Goal: Task Accomplishment & Management: Manage account settings

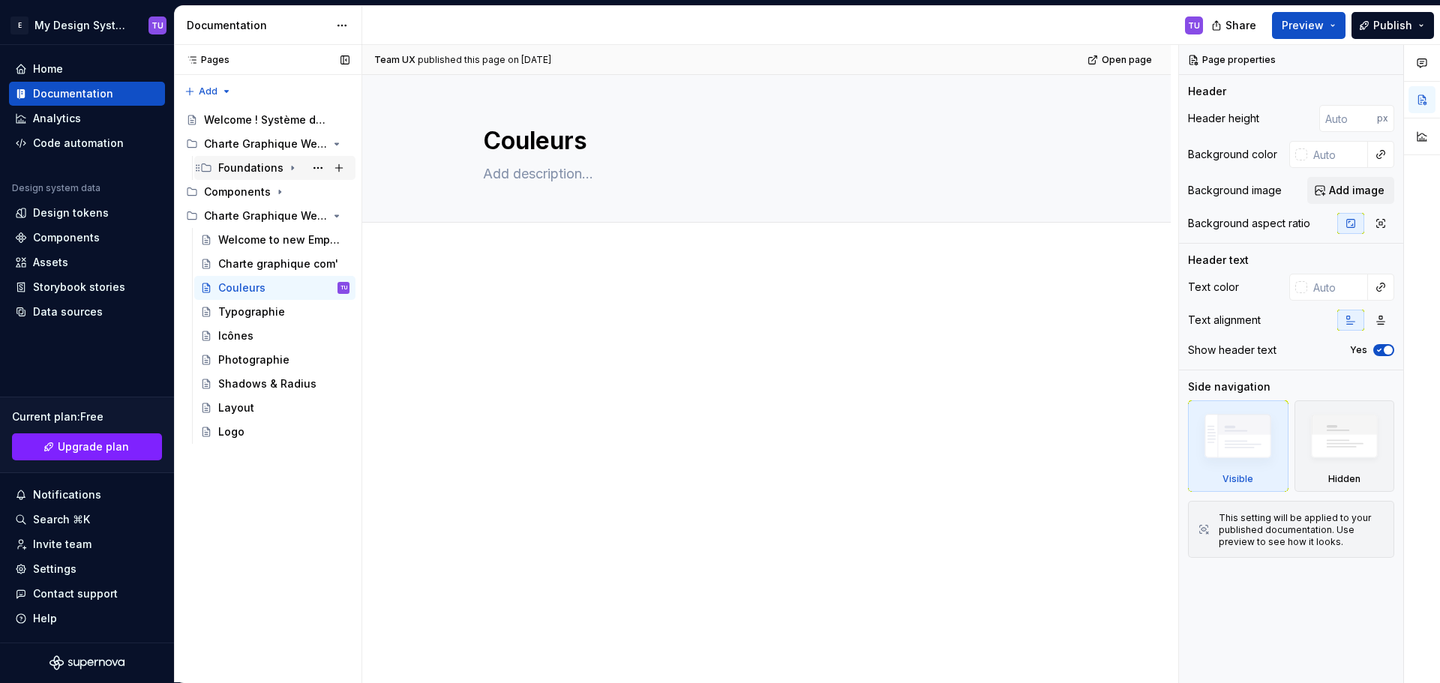
click at [287, 165] on icon "Page tree" at bounding box center [293, 168] width 12 height 12
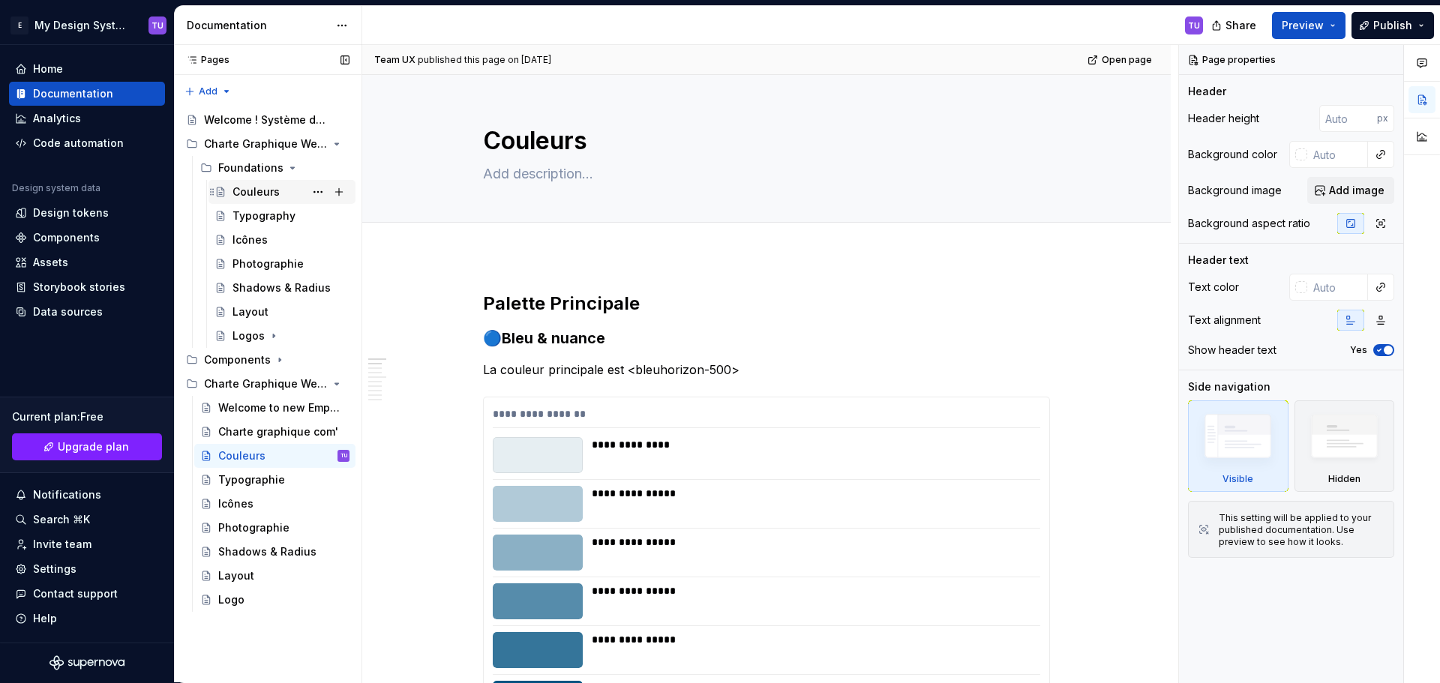
click at [275, 192] on div "Couleurs" at bounding box center [256, 192] width 47 height 15
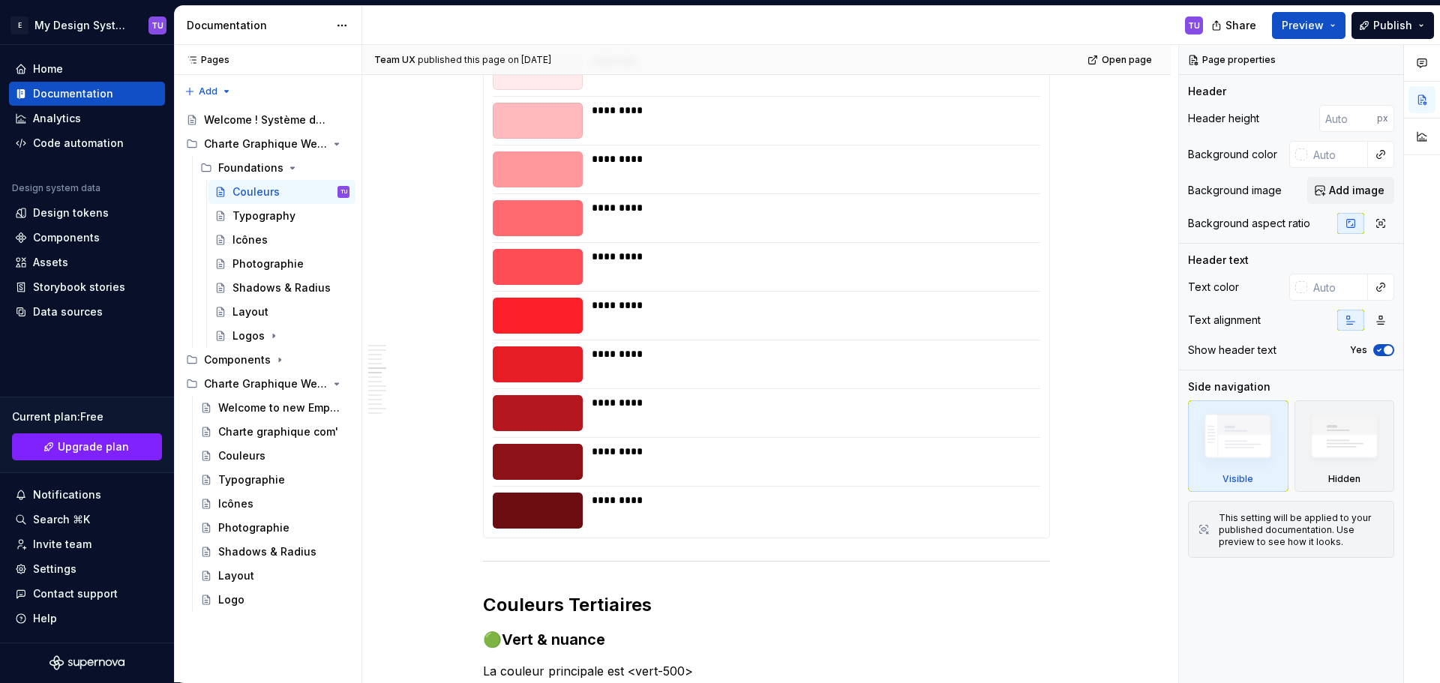
scroll to position [2101, 0]
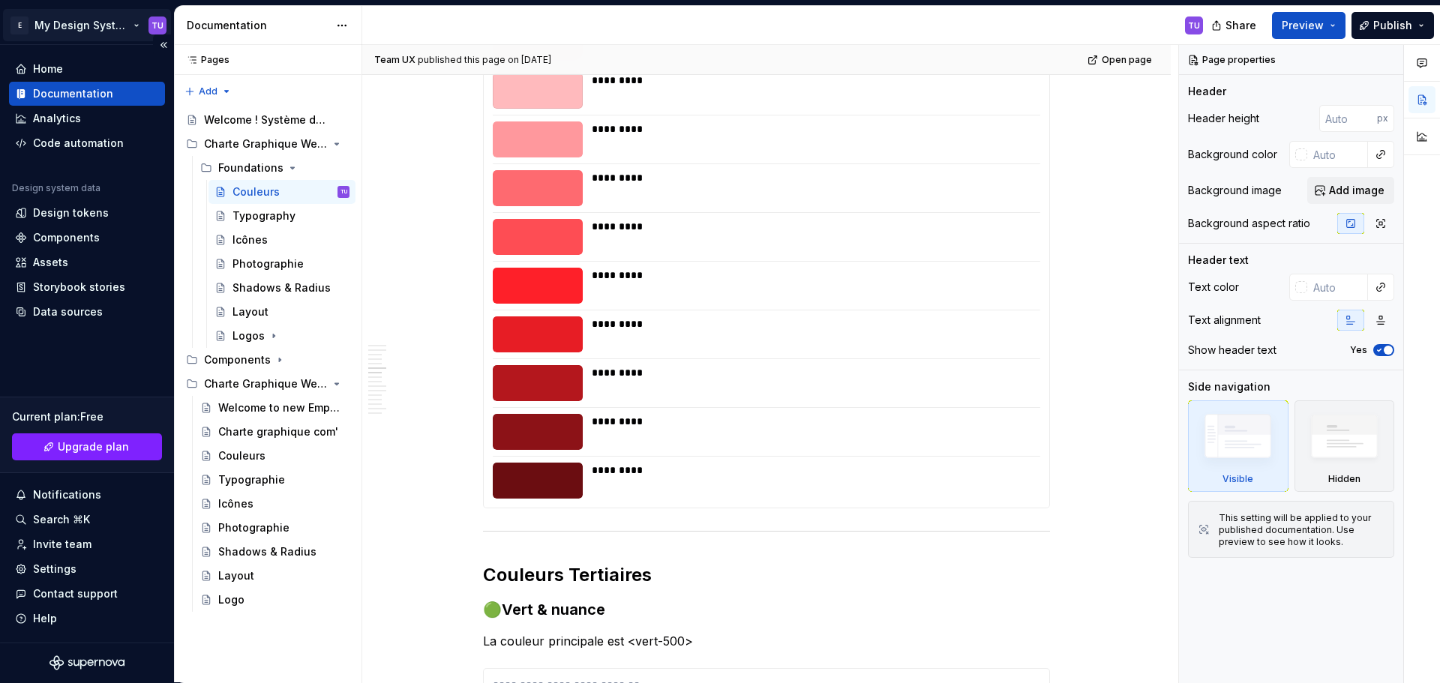
click at [94, 31] on html "E My Design System TU Home Documentation Analytics Code automation Design syste…" at bounding box center [720, 341] width 1440 height 683
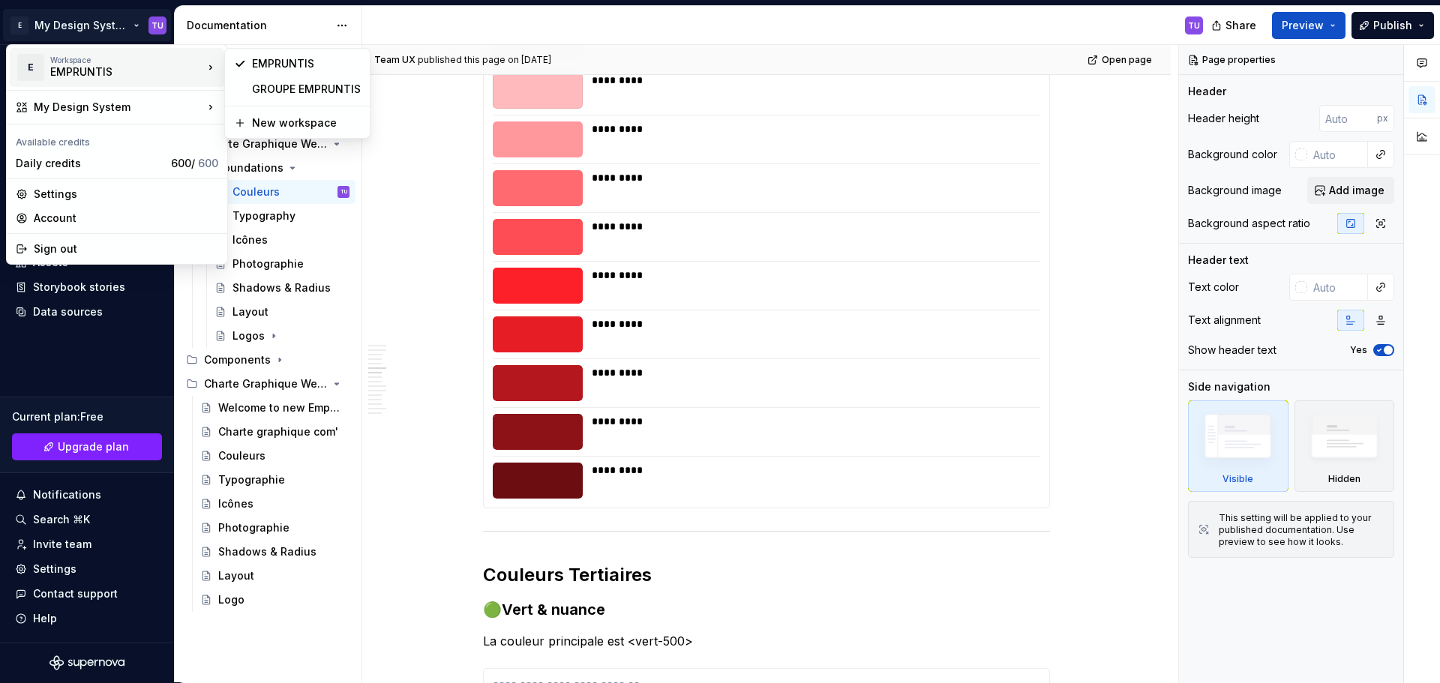
click at [133, 74] on div "EMPRUNTIS" at bounding box center [114, 72] width 128 height 15
click at [269, 66] on div "EMPRUNTIS" at bounding box center [306, 63] width 109 height 15
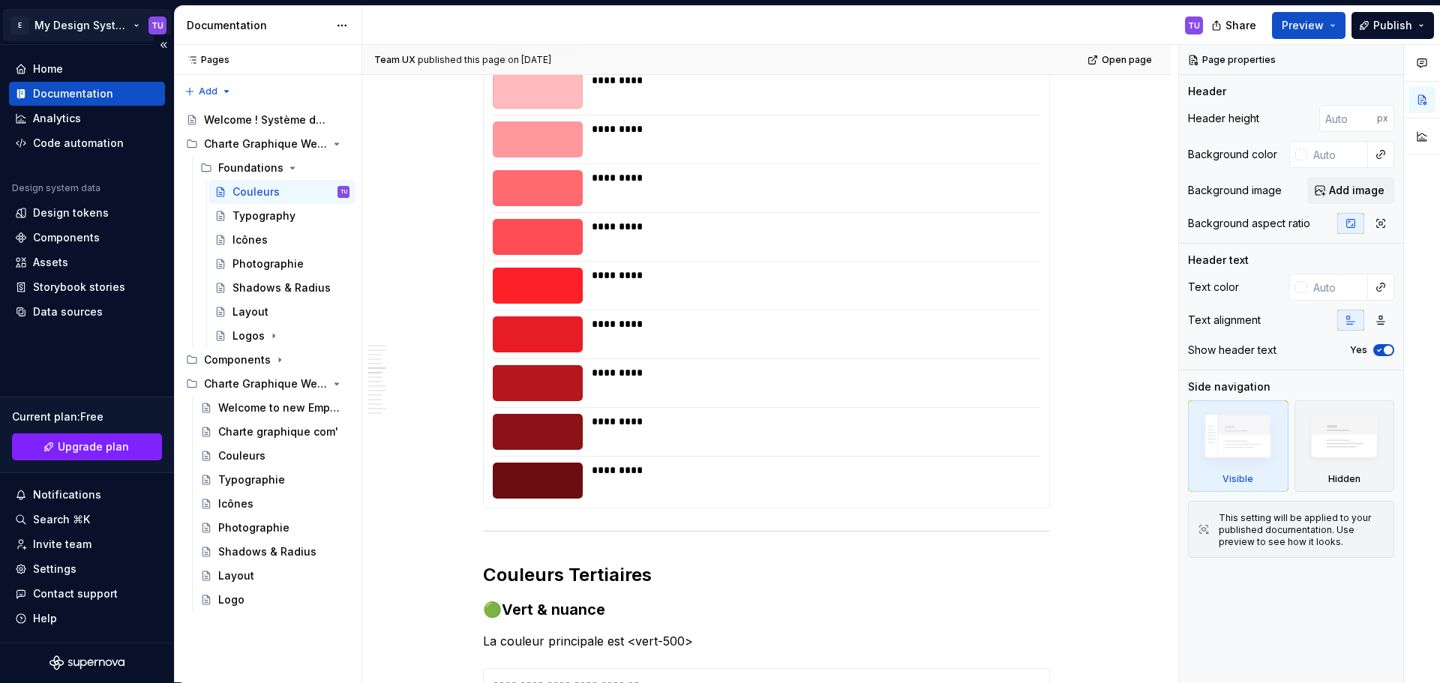
click at [101, 27] on html "E My Design System TU Home Documentation Analytics Code automation Design syste…" at bounding box center [720, 341] width 1440 height 683
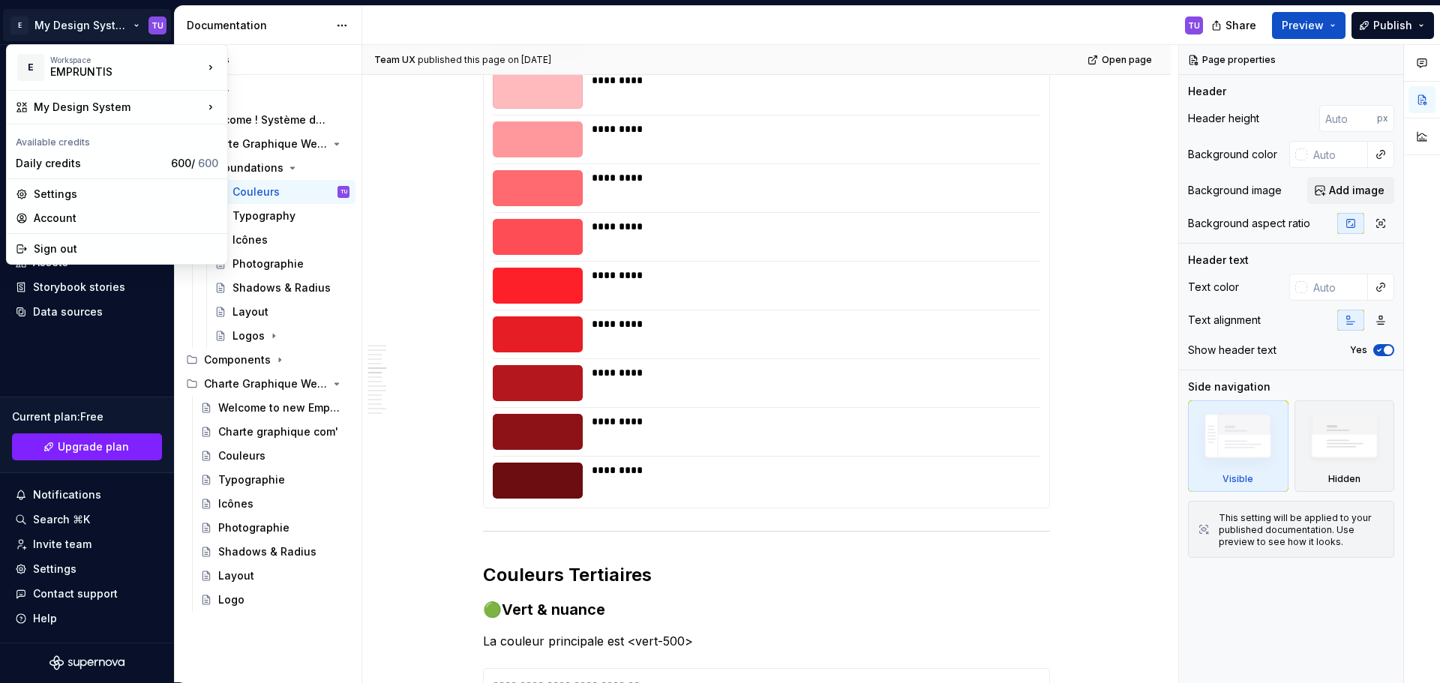
click at [90, 29] on html "E My Design System TU Home Documentation Analytics Code automation Design syste…" at bounding box center [720, 341] width 1440 height 683
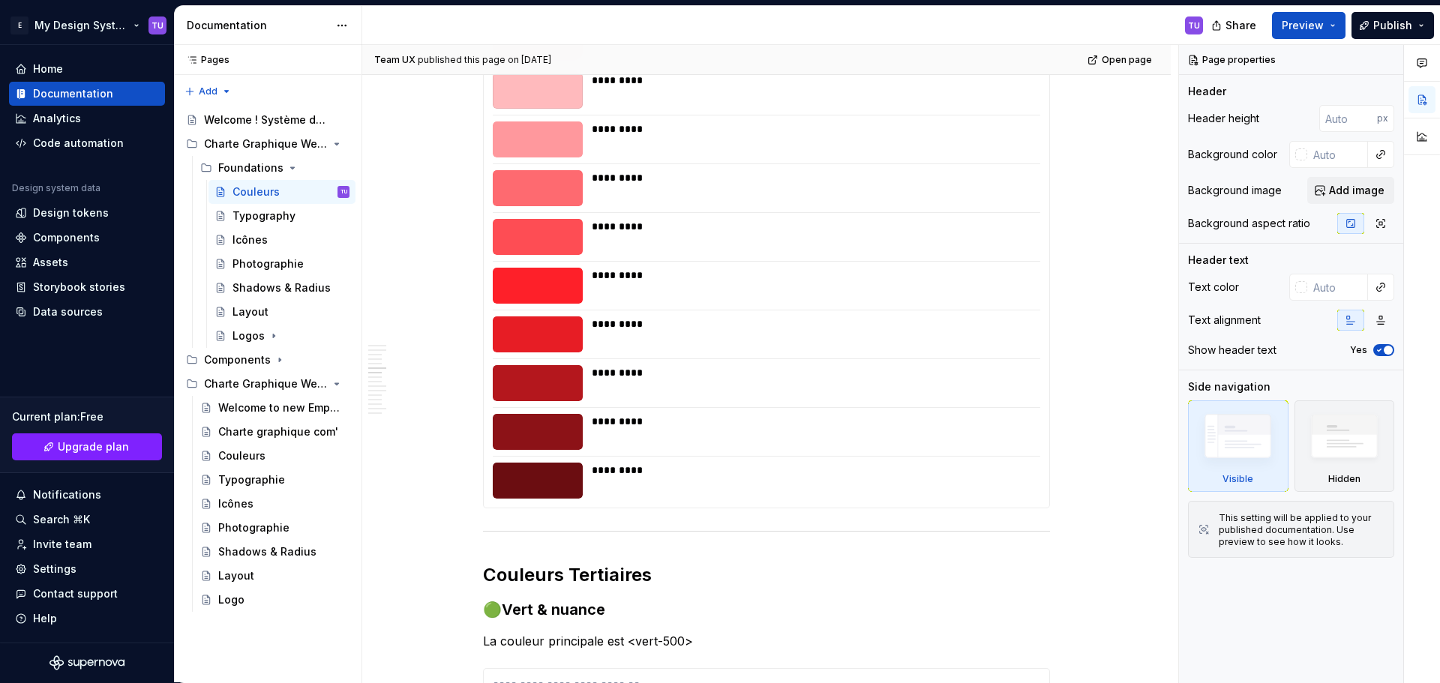
click at [90, 29] on html "E My Design System TU Home Documentation Analytics Code automation Design syste…" at bounding box center [720, 341] width 1440 height 683
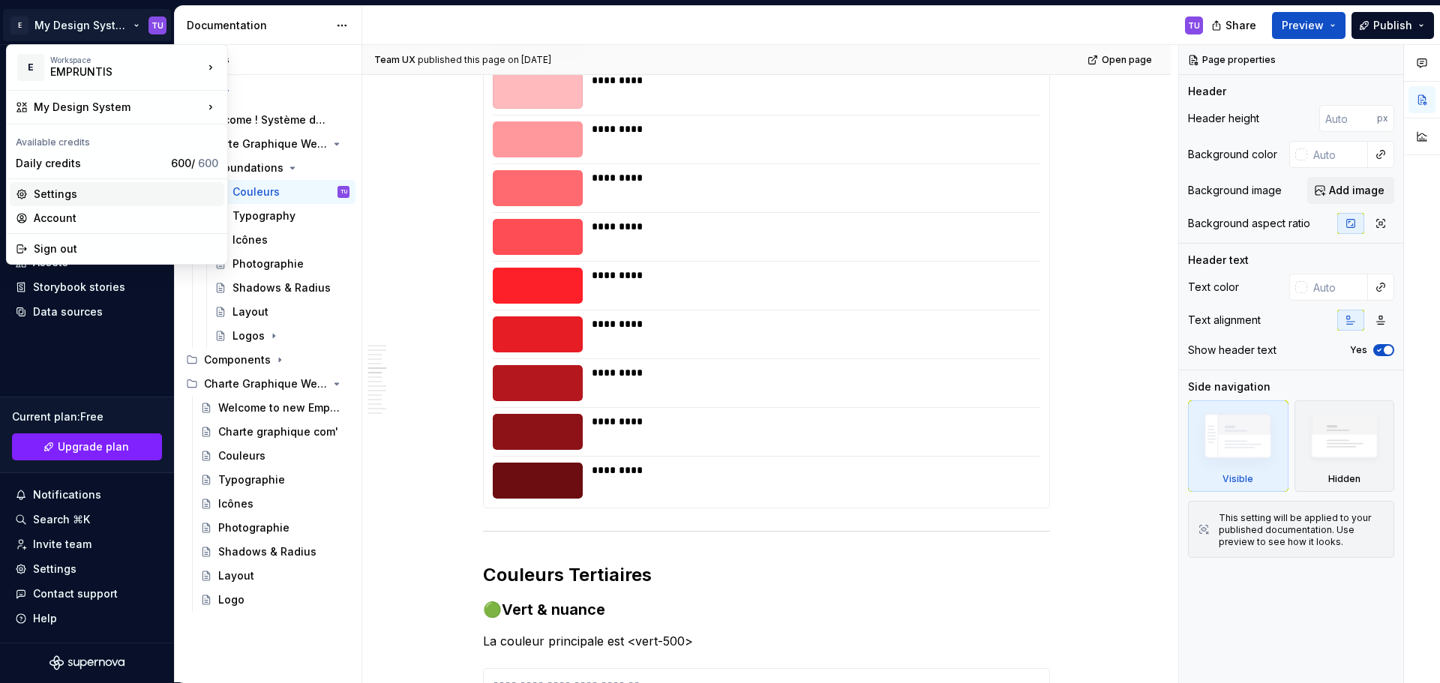
click at [61, 197] on div "Settings" at bounding box center [126, 194] width 185 height 15
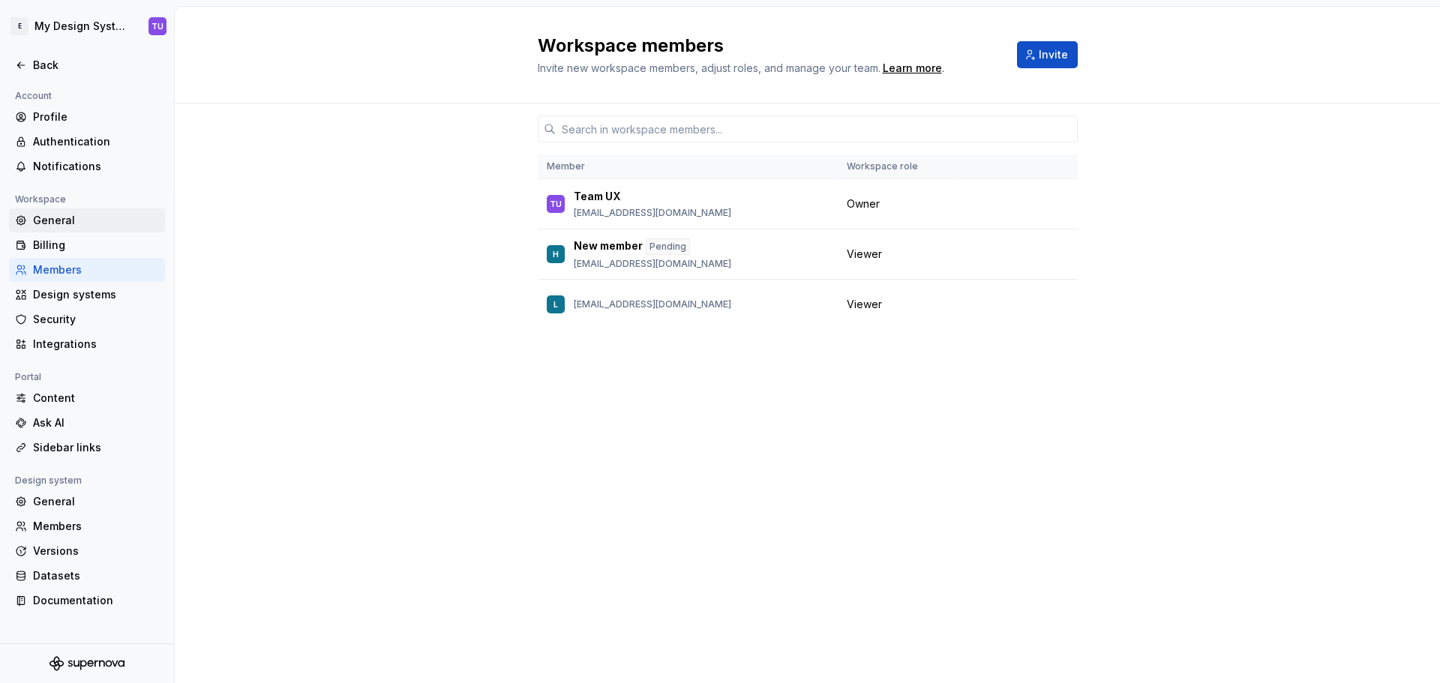
click at [50, 215] on div "General" at bounding box center [96, 220] width 126 height 15
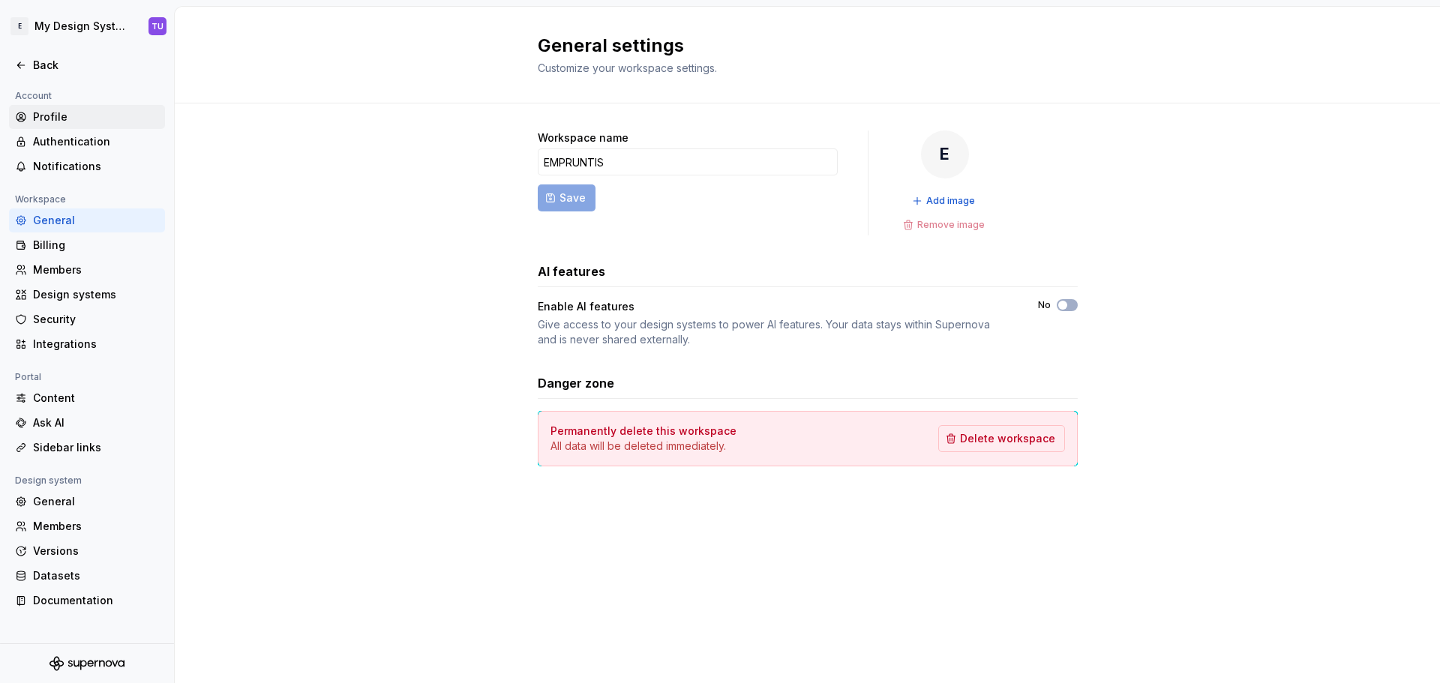
click at [70, 117] on div "Profile" at bounding box center [96, 117] width 126 height 15
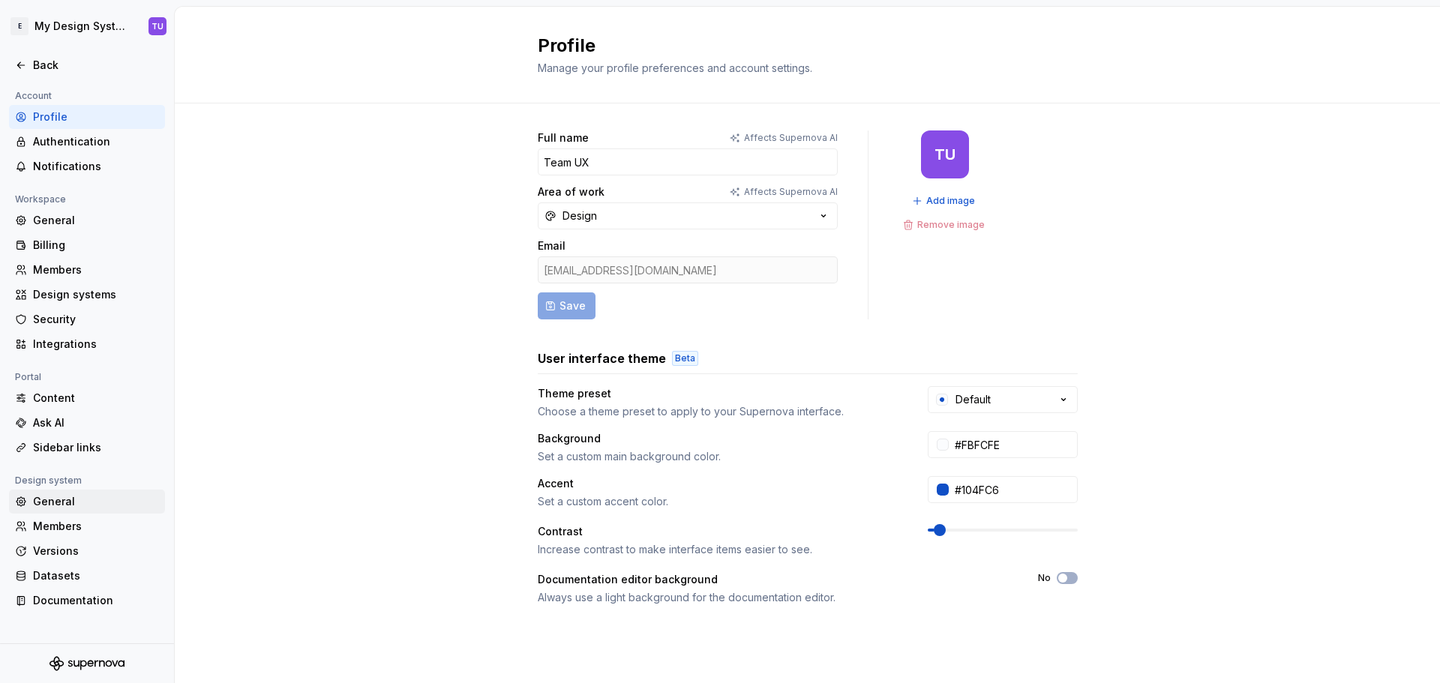
click at [73, 501] on div "General" at bounding box center [96, 501] width 126 height 15
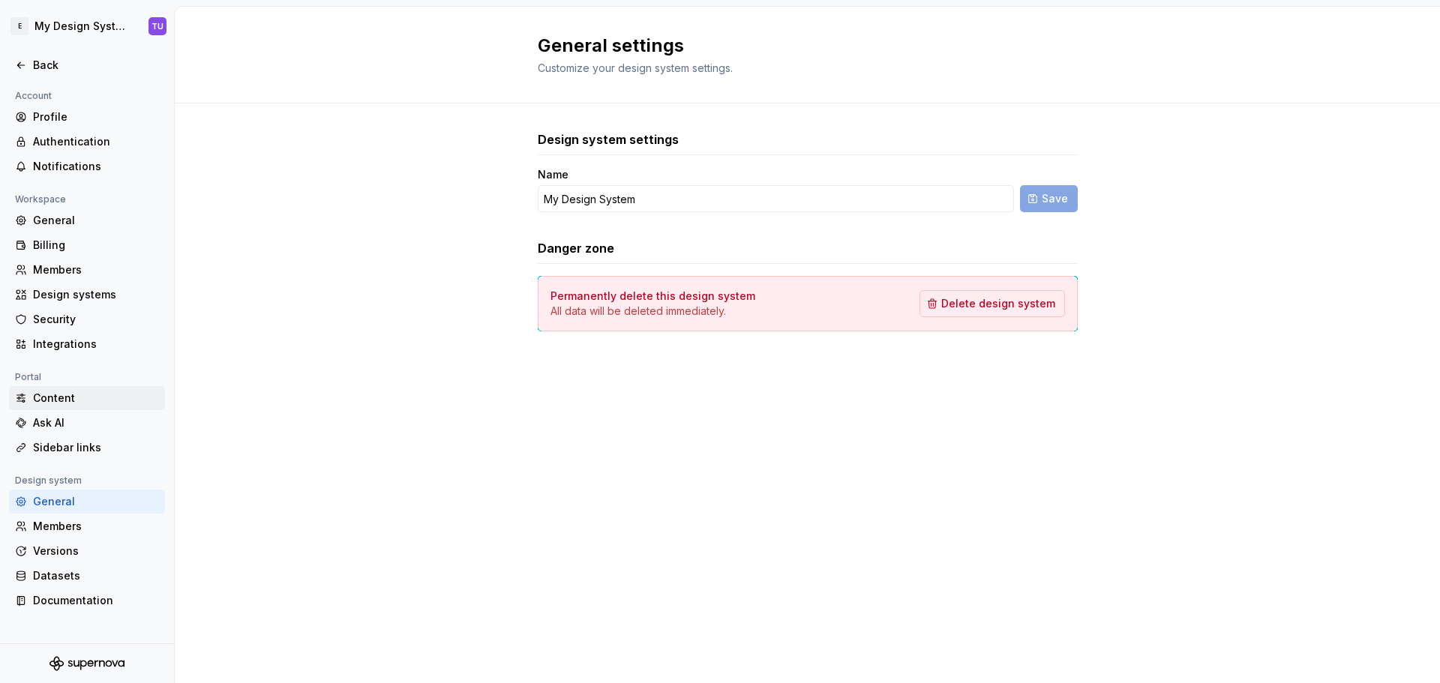
click at [64, 406] on div "Content" at bounding box center [96, 398] width 126 height 15
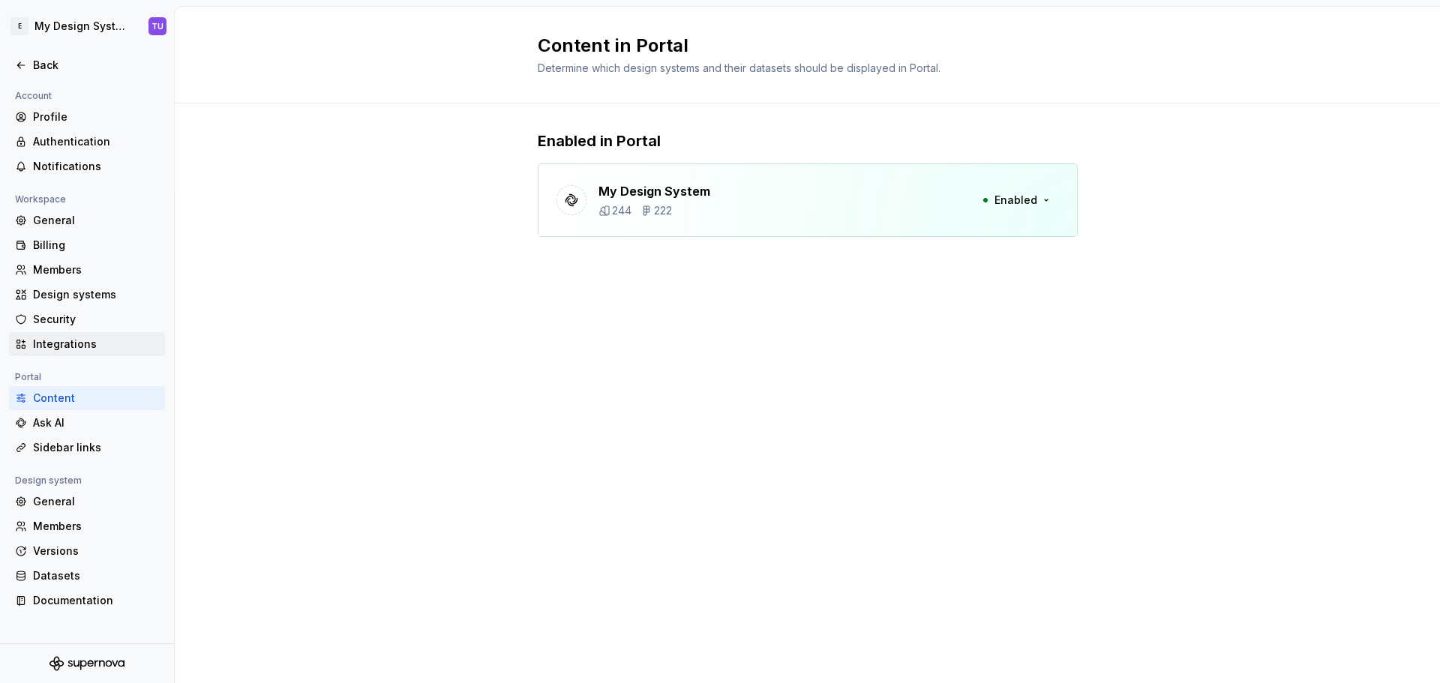
click at [74, 349] on div "Integrations" at bounding box center [96, 344] width 126 height 15
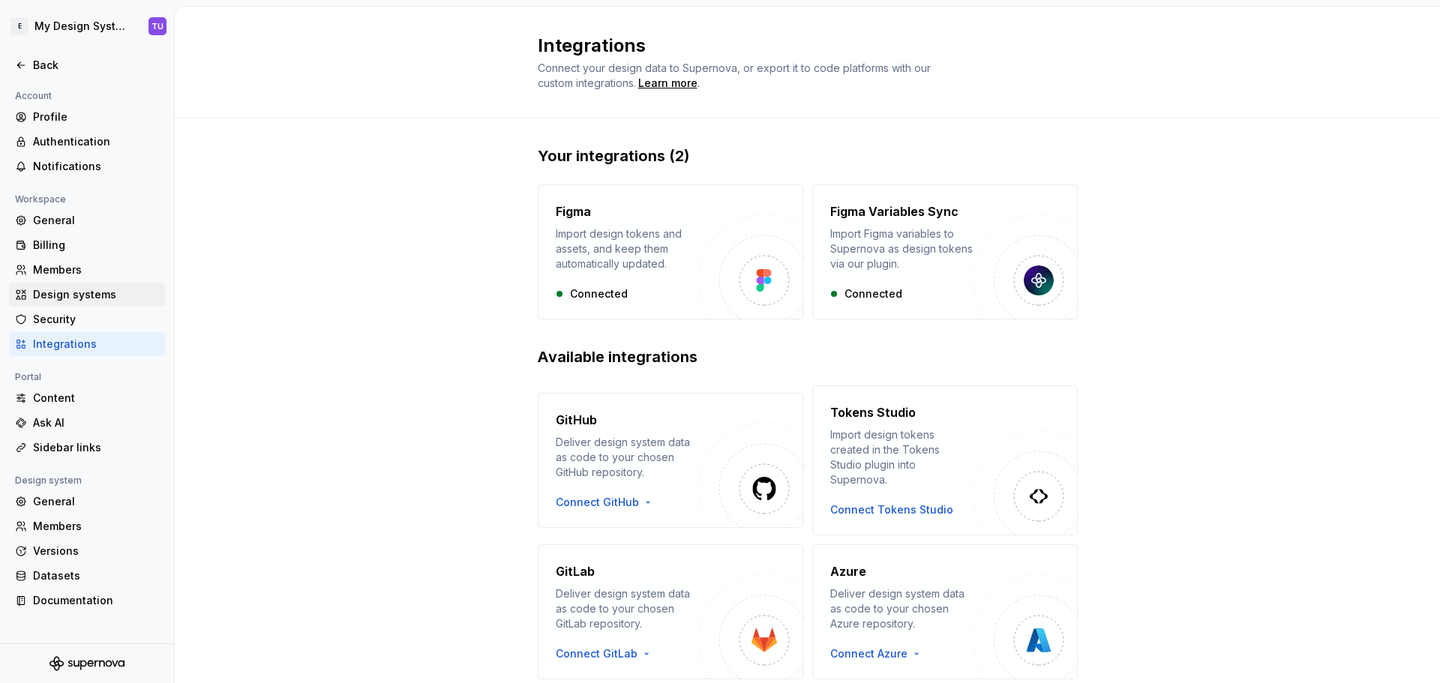
click at [72, 294] on div "Design systems" at bounding box center [96, 294] width 126 height 15
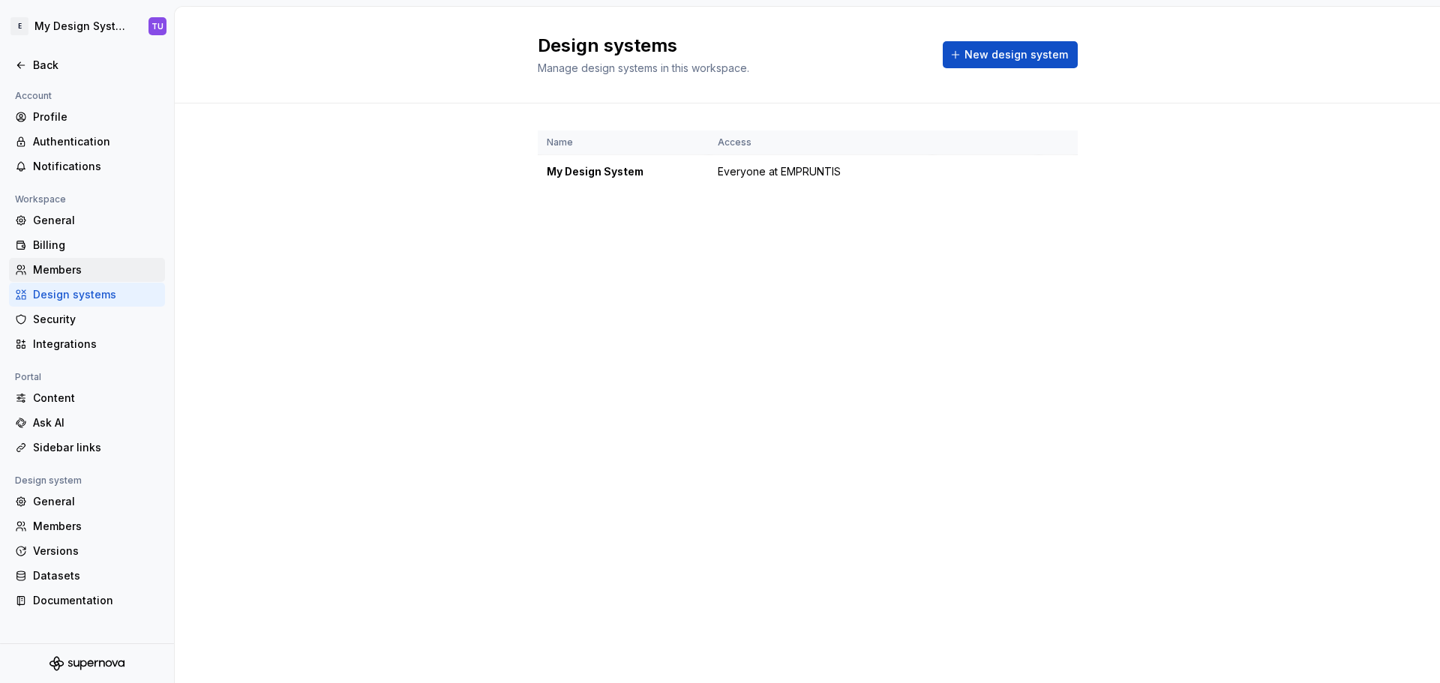
click at [73, 267] on div "Members" at bounding box center [96, 270] width 126 height 15
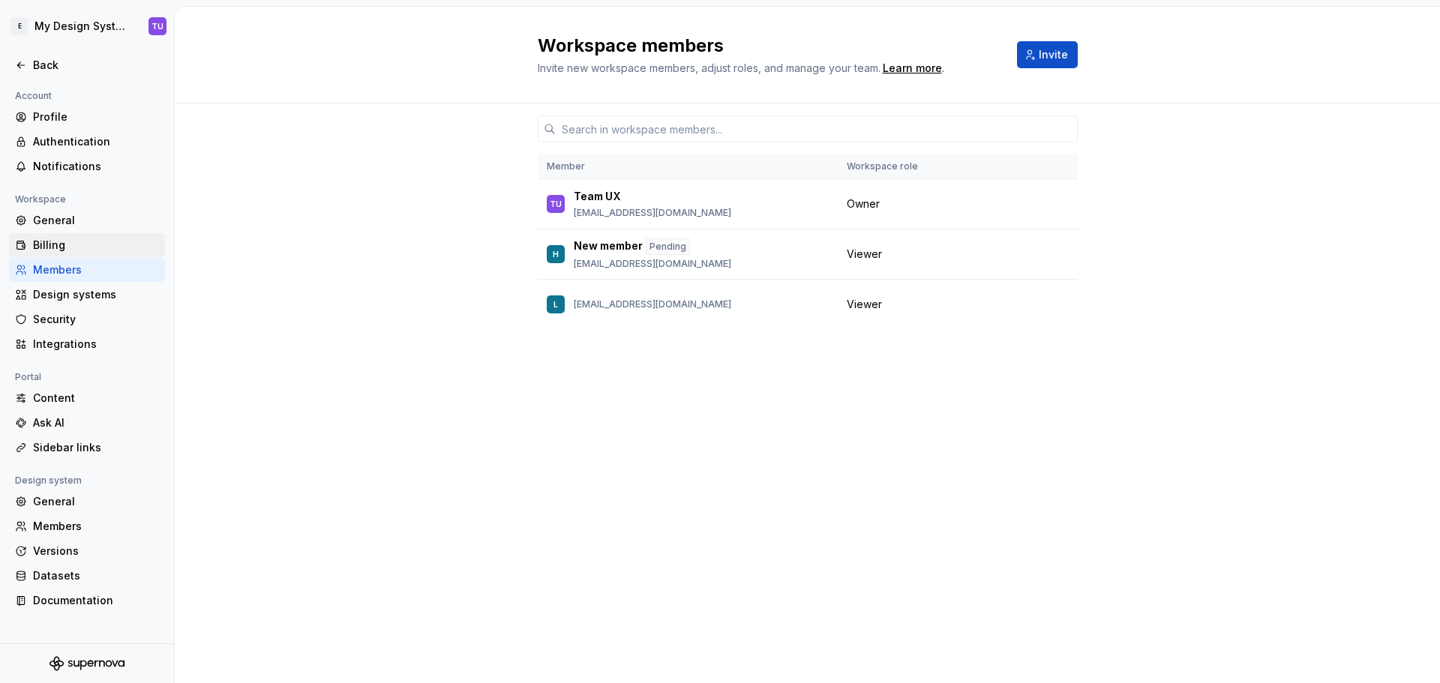
click at [61, 242] on div "Billing" at bounding box center [96, 245] width 126 height 15
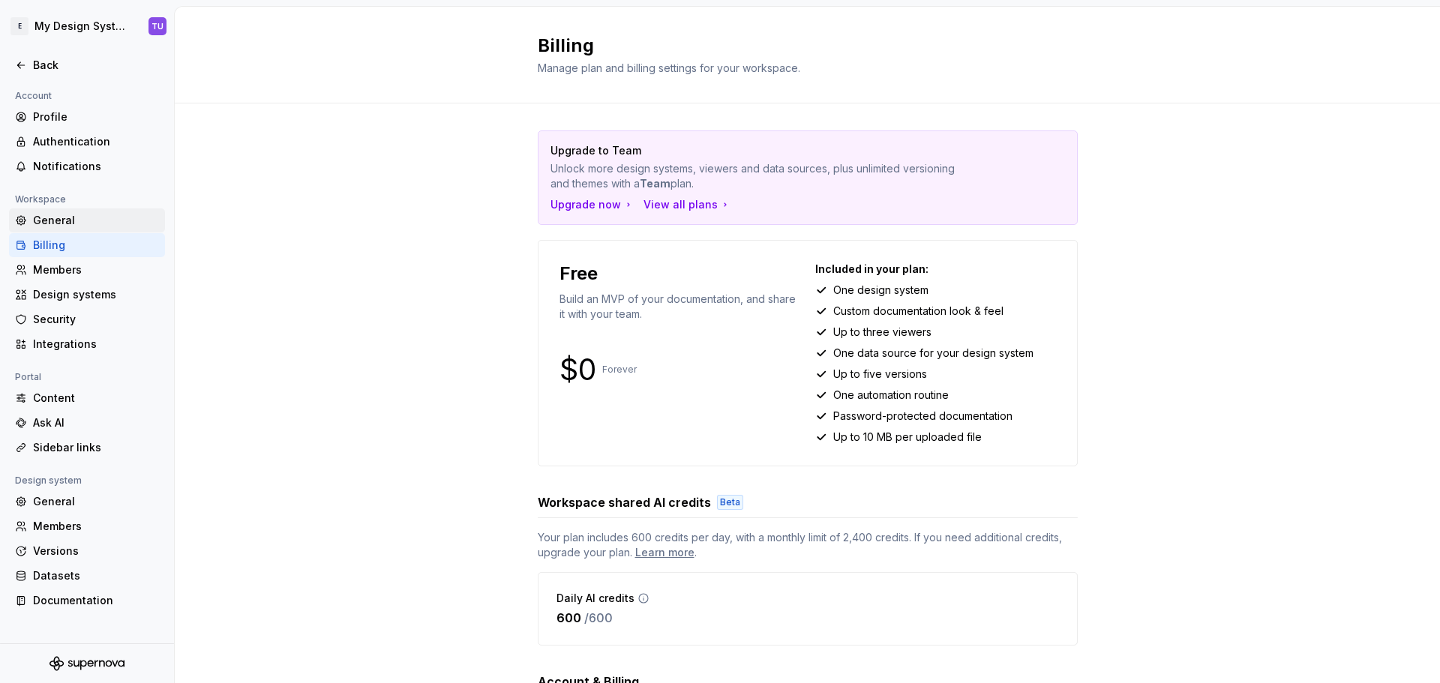
click at [66, 230] on div "General" at bounding box center [87, 221] width 156 height 24
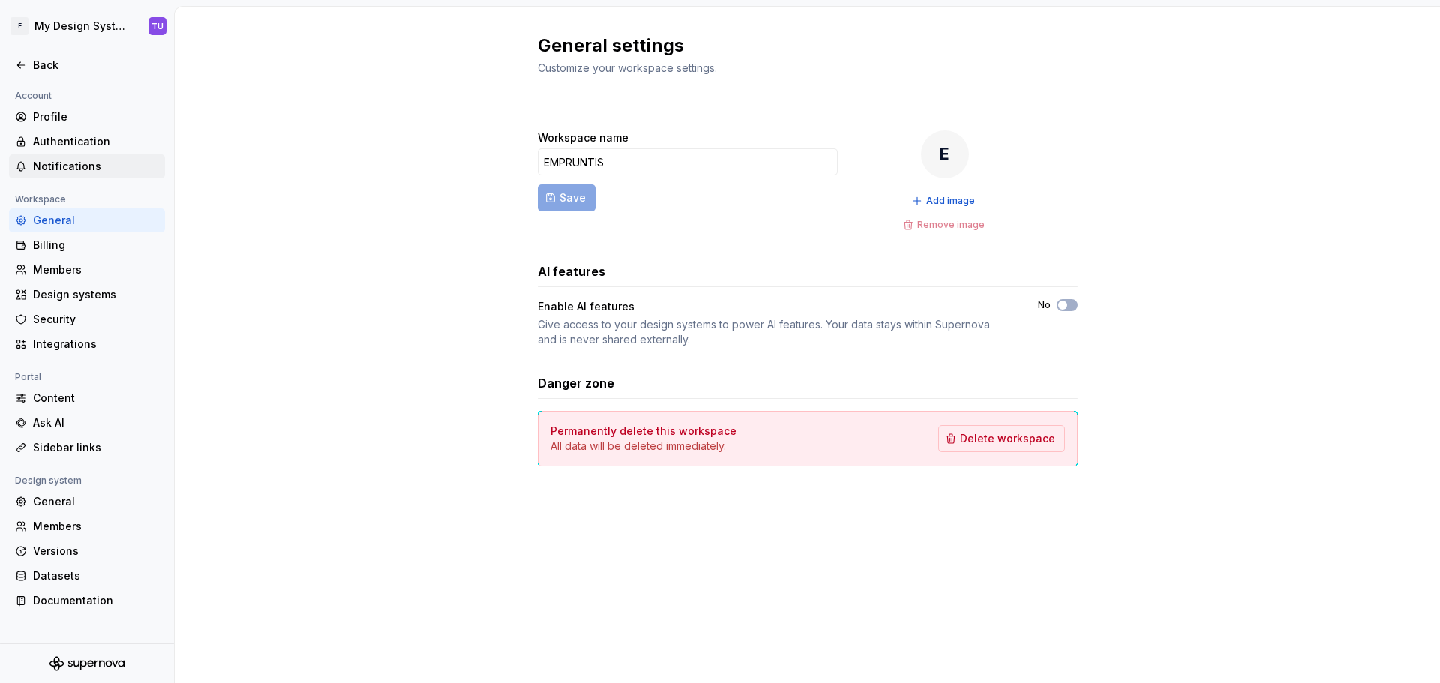
click at [78, 160] on div "Notifications" at bounding box center [96, 166] width 126 height 15
click at [69, 140] on div "Authentication" at bounding box center [96, 141] width 126 height 15
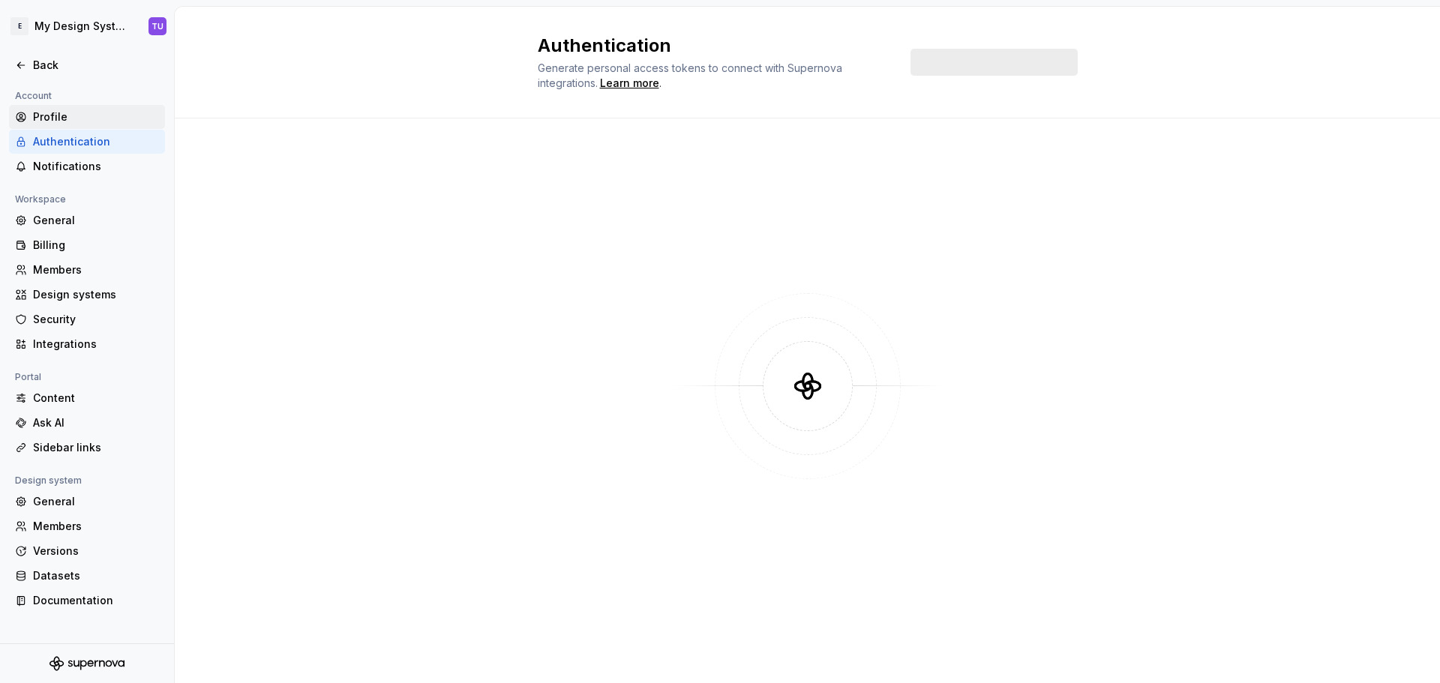
click at [70, 121] on div "Profile" at bounding box center [96, 117] width 126 height 15
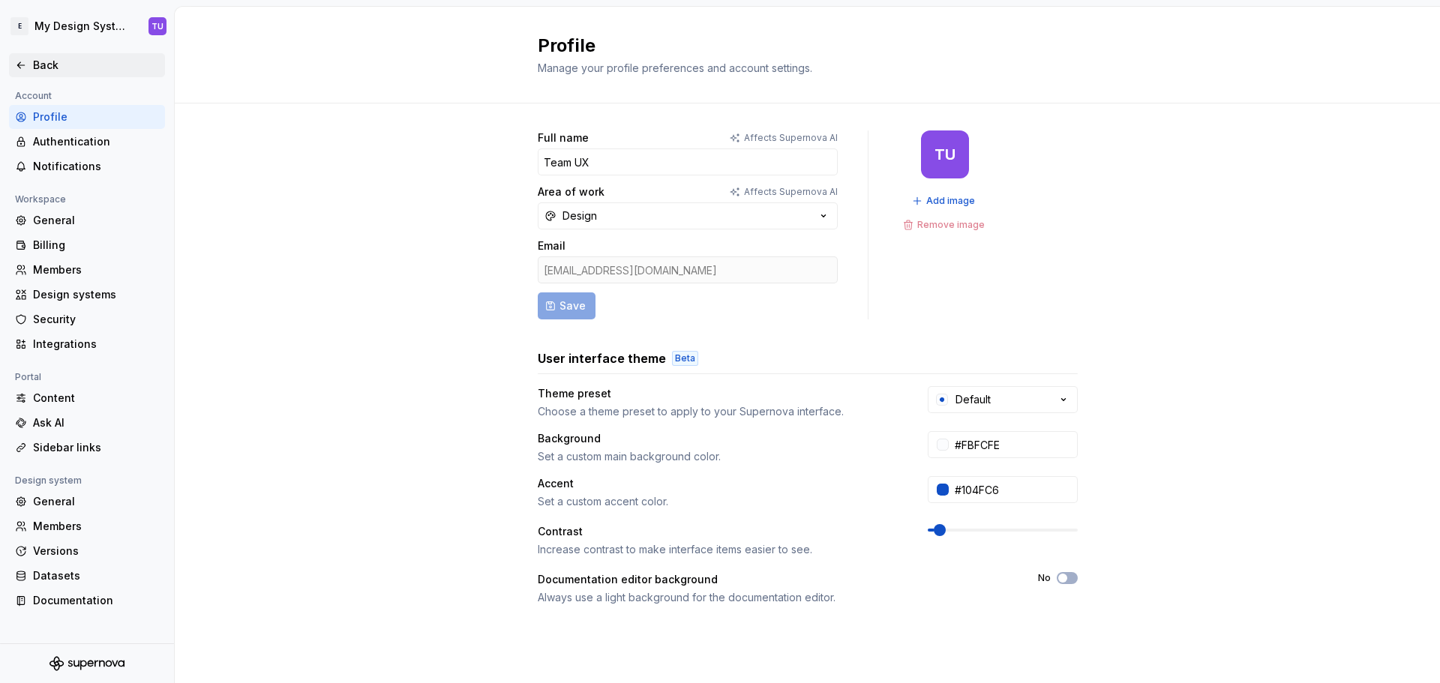
click at [23, 65] on icon at bounding box center [21, 65] width 12 height 12
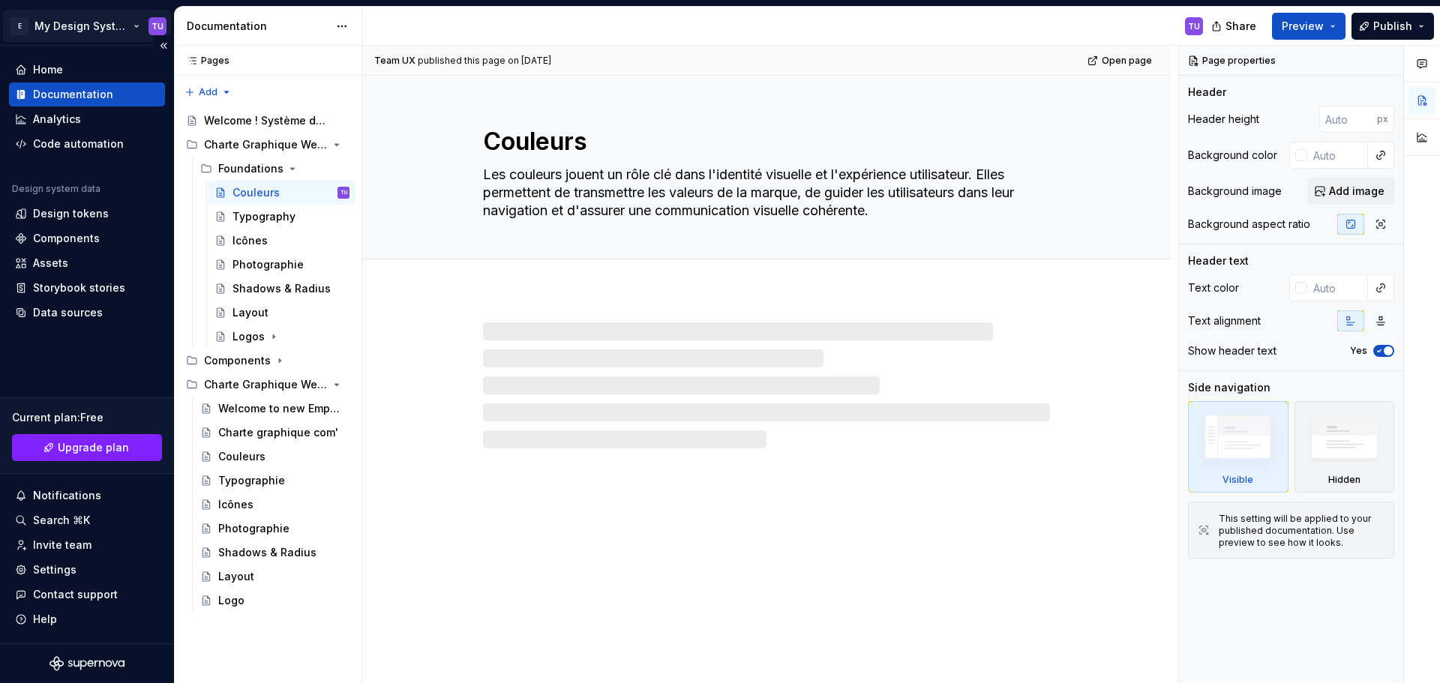
click at [74, 30] on html "E My Design System TU Home Documentation Analytics Code automation Design syste…" at bounding box center [720, 341] width 1440 height 683
type textarea "*"
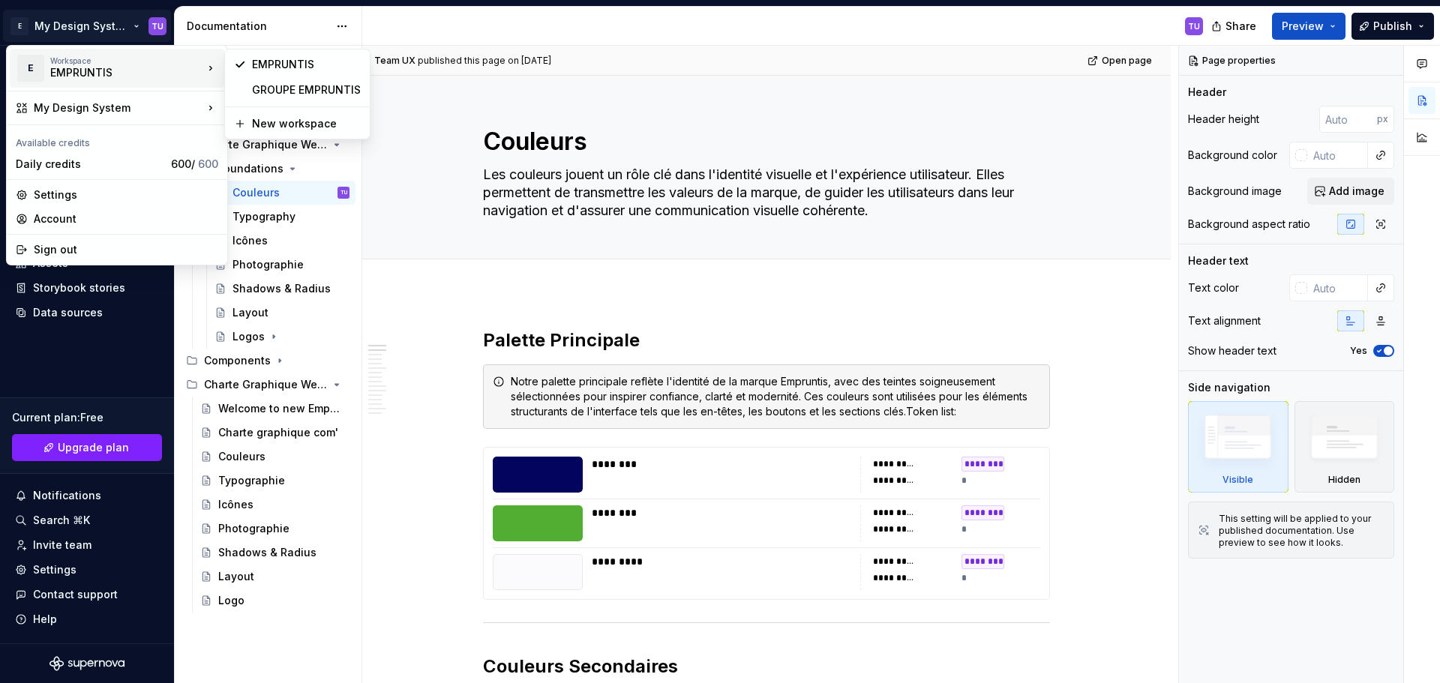
drag, startPoint x: 145, startPoint y: 71, endPoint x: 122, endPoint y: 73, distance: 22.6
click at [122, 73] on div "EMPRUNTIS" at bounding box center [114, 72] width 128 height 15
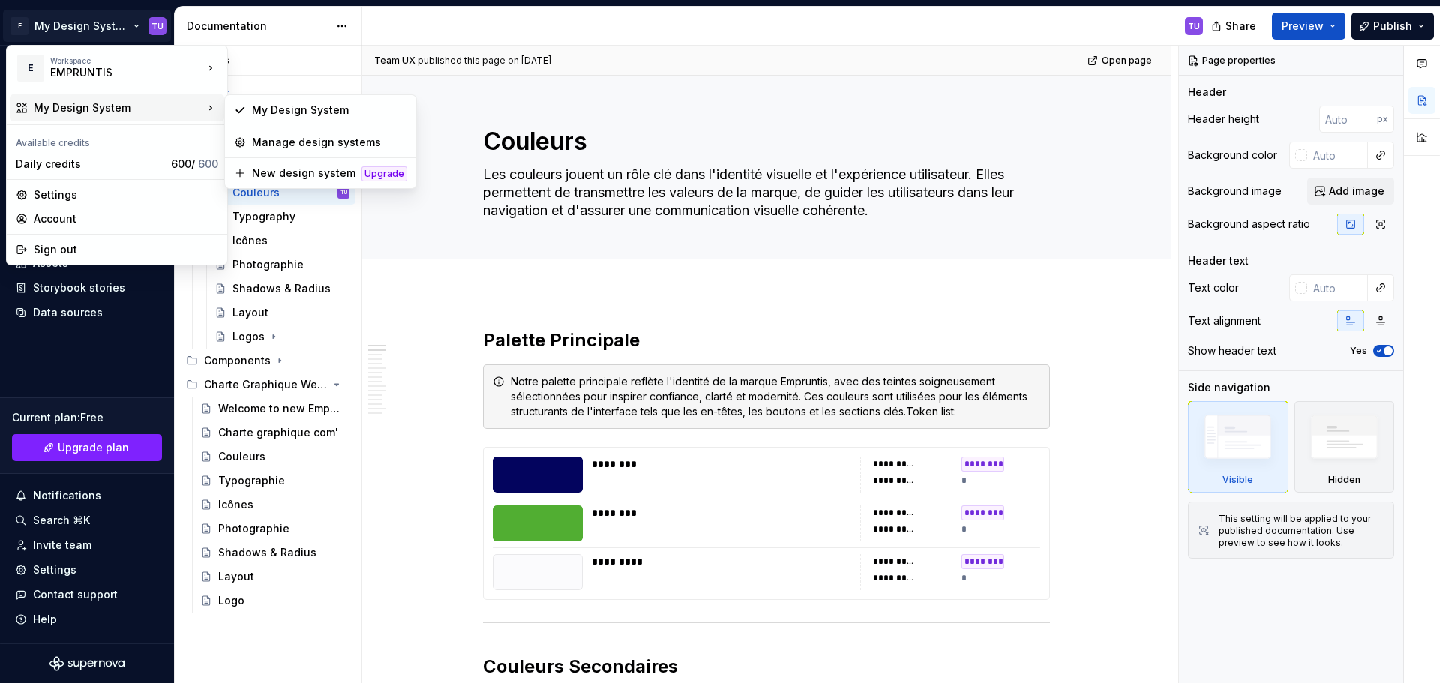
click at [137, 106] on div "My Design System" at bounding box center [119, 108] width 170 height 15
click at [281, 137] on div "Manage design systems" at bounding box center [329, 142] width 155 height 15
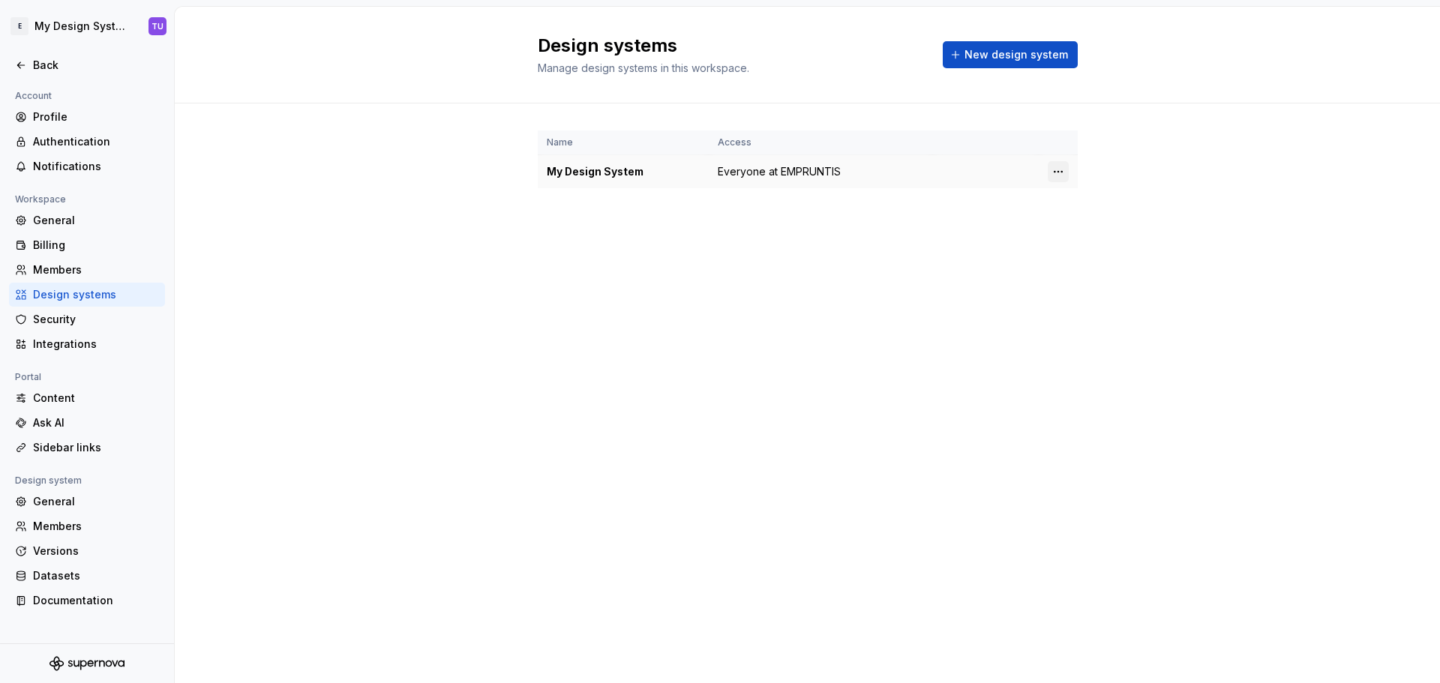
click at [1057, 172] on html "E My Design System TU Back Account Profile Authentication Notifications Workspa…" at bounding box center [720, 341] width 1440 height 683
click at [1103, 224] on div "Design system settings" at bounding box center [1147, 225] width 143 height 15
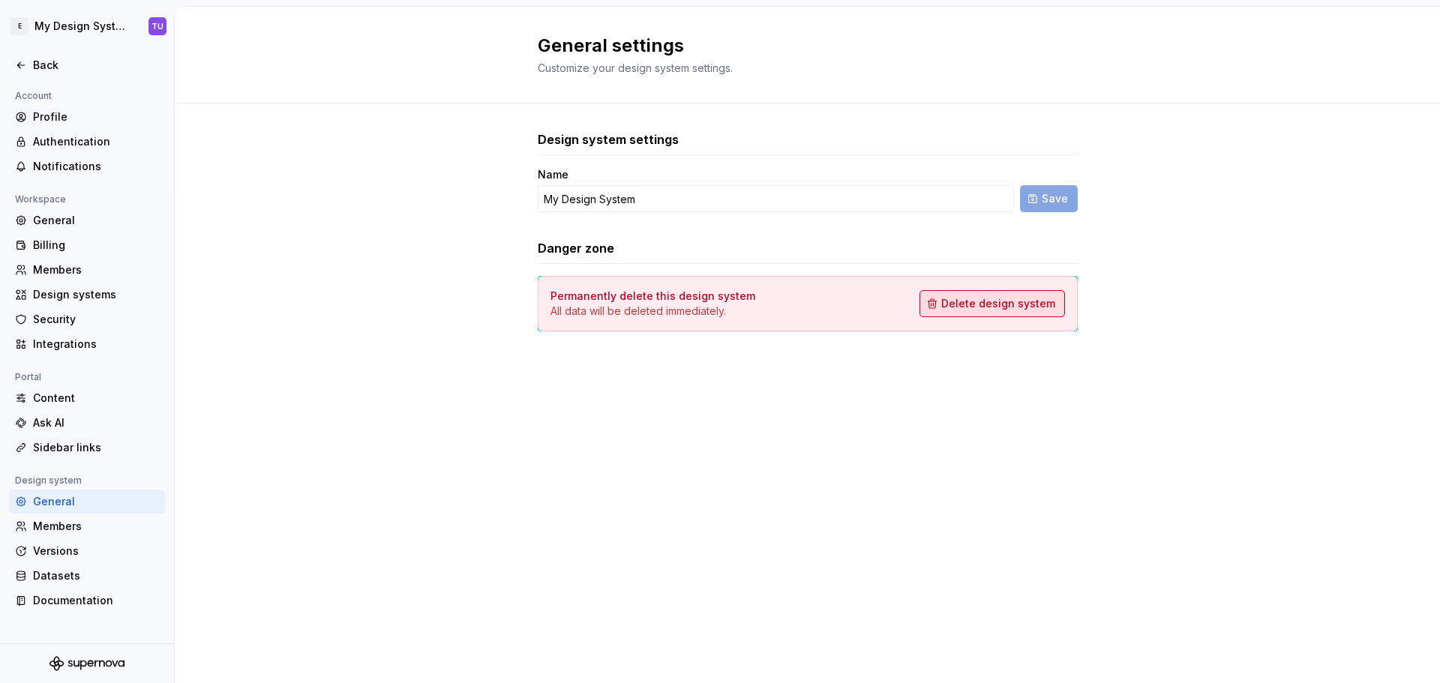
click at [978, 302] on span "Delete design system" at bounding box center [998, 303] width 114 height 15
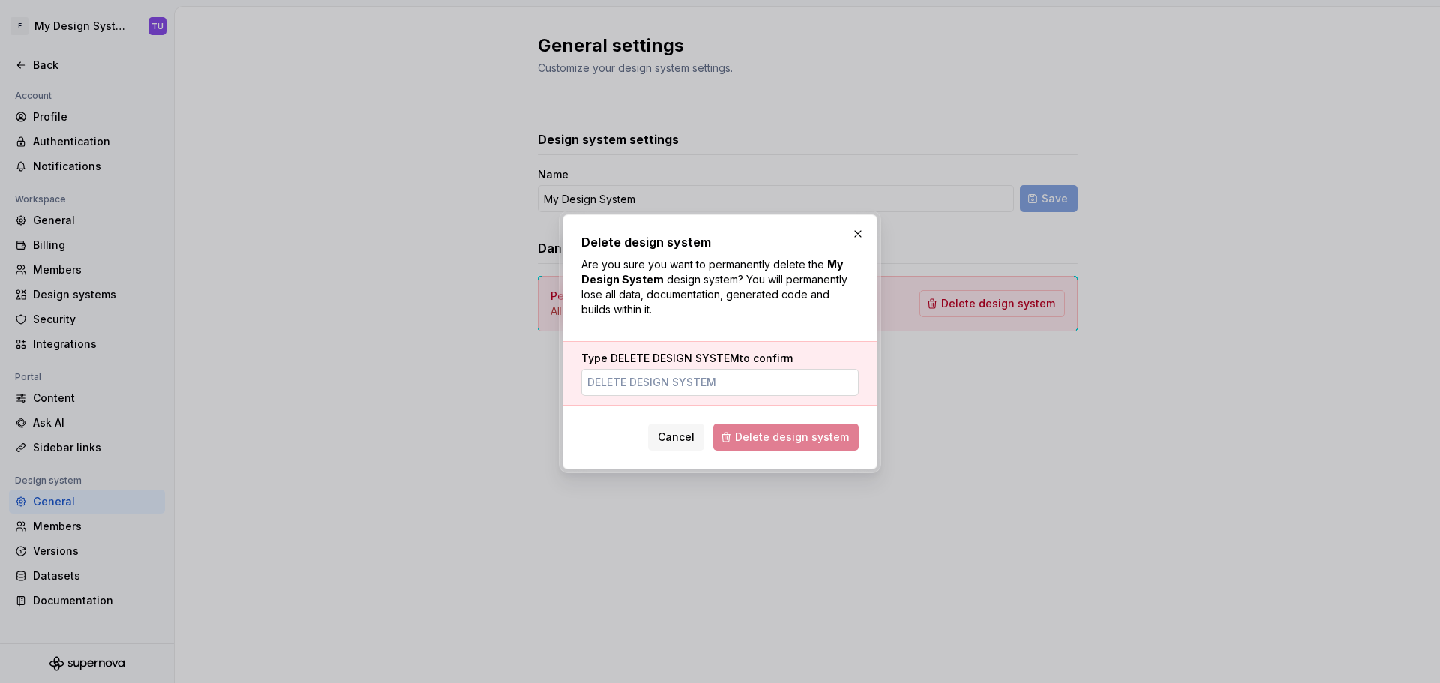
click at [656, 380] on input "Type DELETE DESIGN SYSTEM to confirm" at bounding box center [720, 382] width 278 height 27
type input "DELETE DESIGN SYSTEM"
click at [775, 438] on span "Delete design system" at bounding box center [792, 437] width 114 height 15
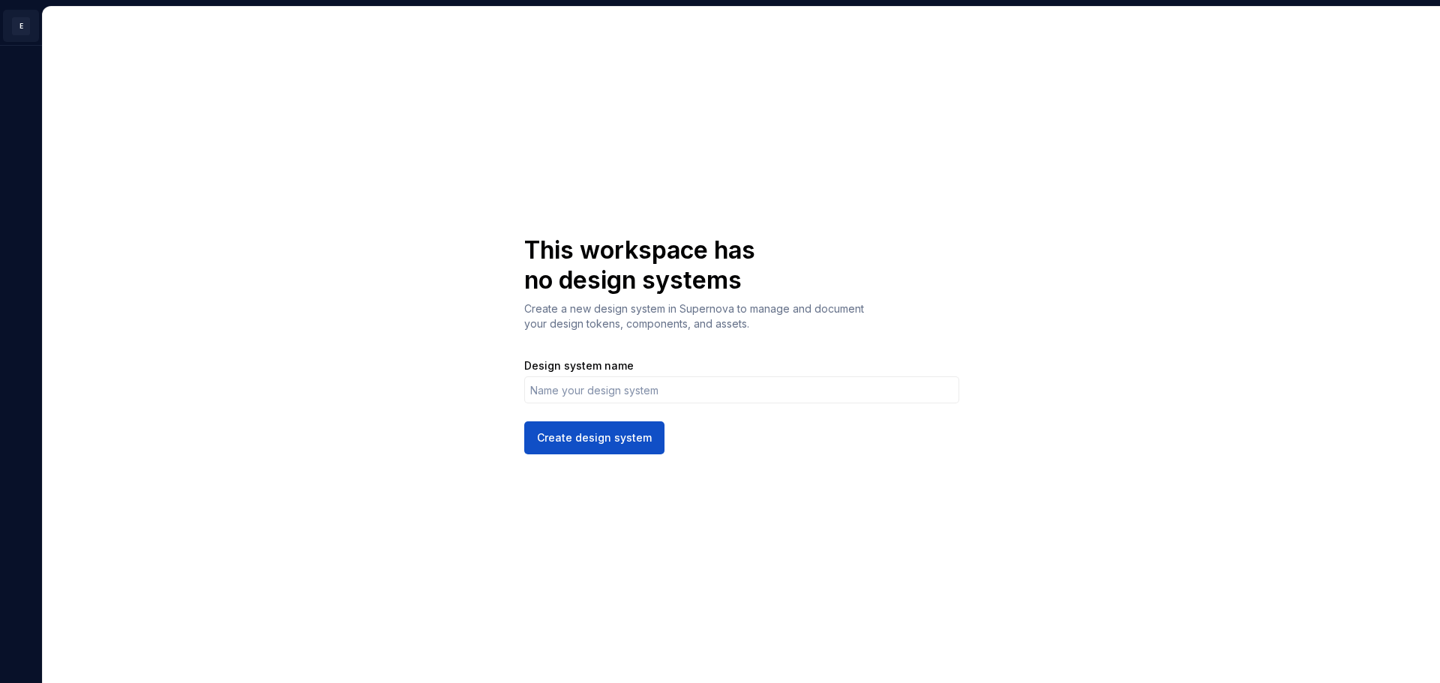
click at [22, 26] on html "E TU This workspace has no design systems Create a new design system in Superno…" at bounding box center [720, 341] width 1440 height 683
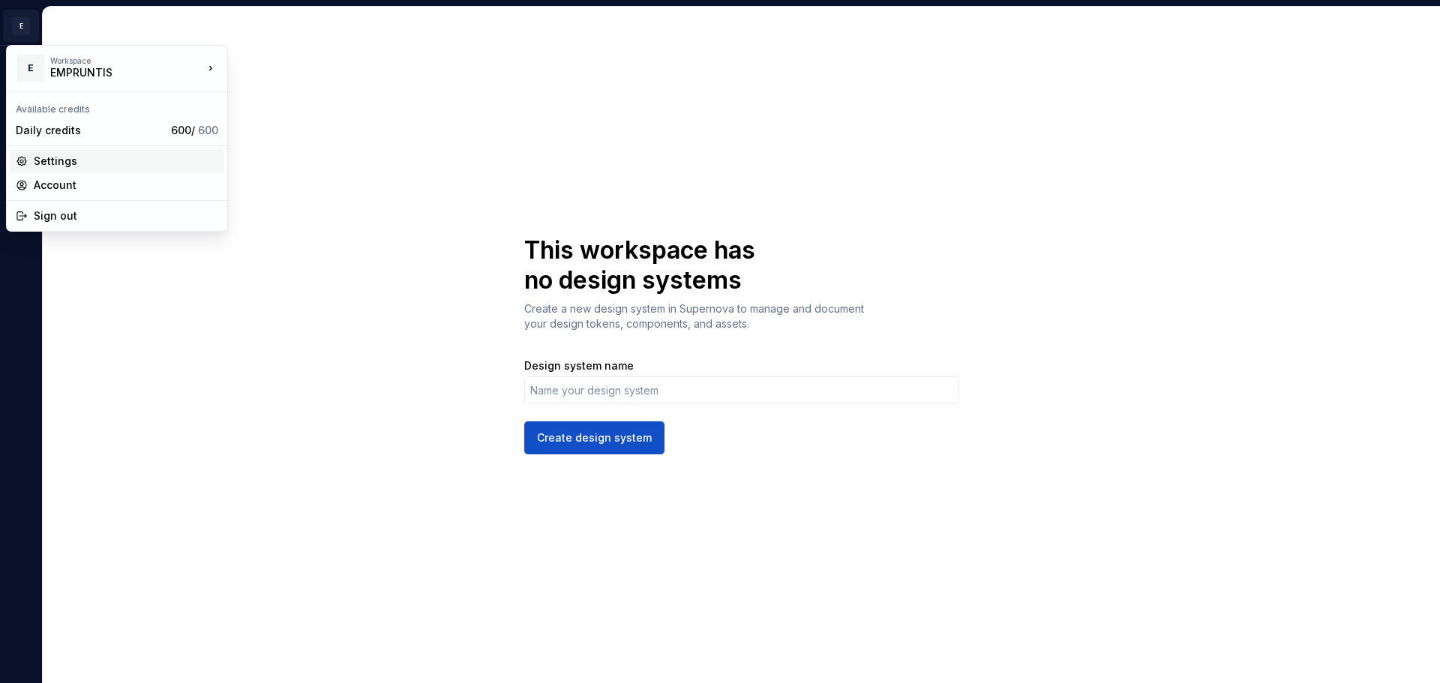
click at [65, 161] on div "Settings" at bounding box center [126, 161] width 185 height 15
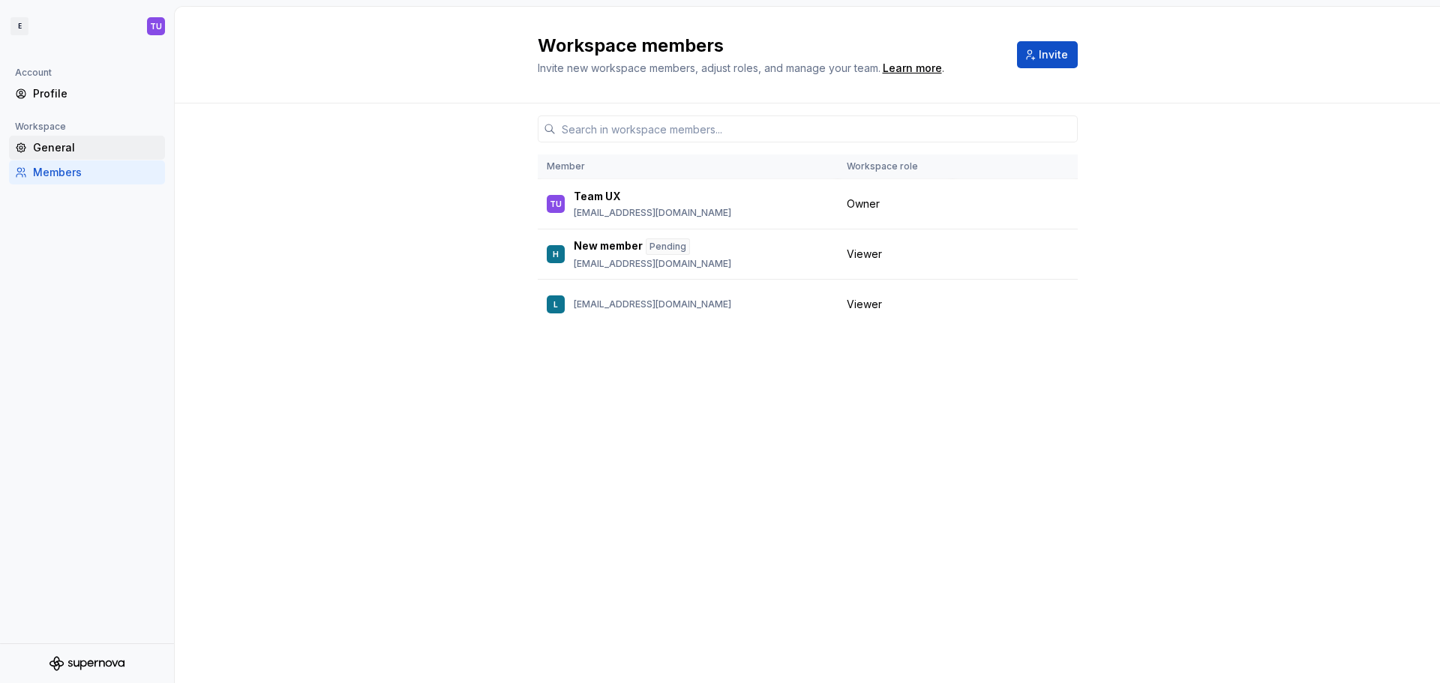
click at [92, 149] on div "General" at bounding box center [96, 147] width 126 height 15
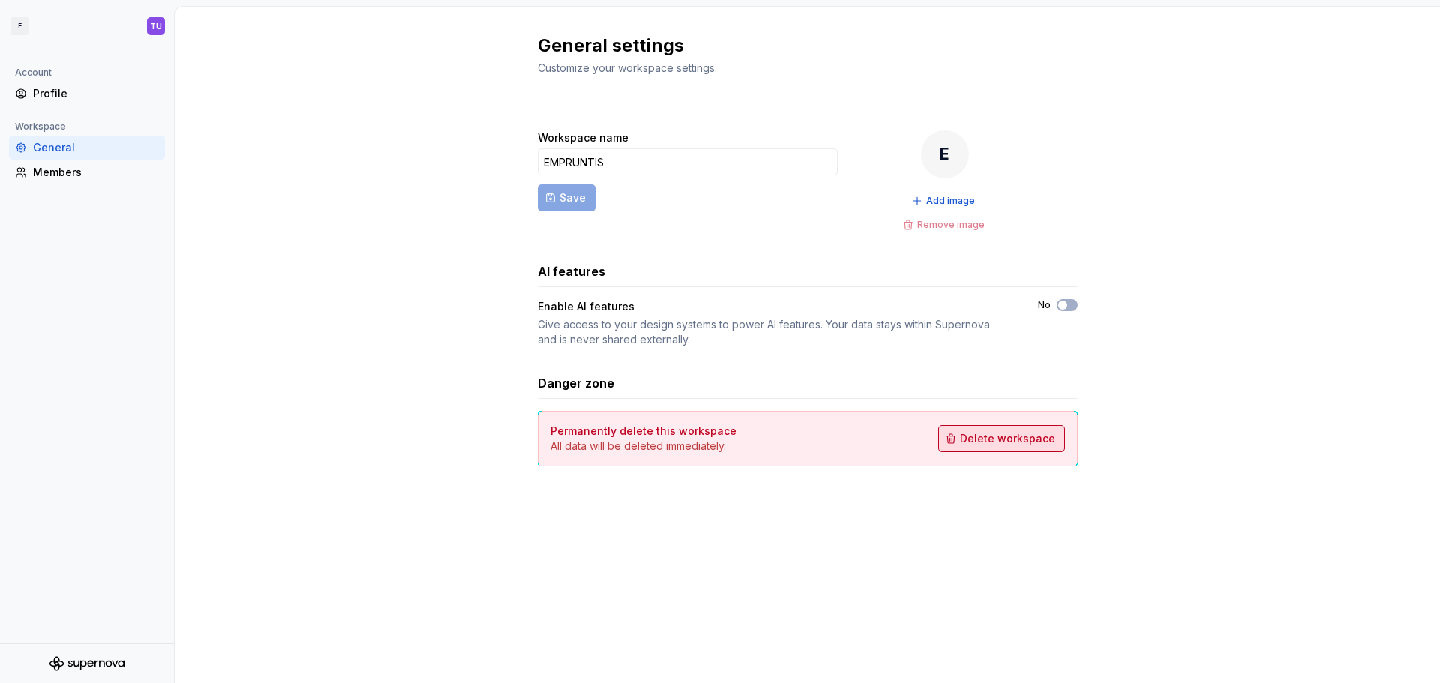
click at [986, 443] on span "Delete workspace" at bounding box center [1007, 438] width 95 height 15
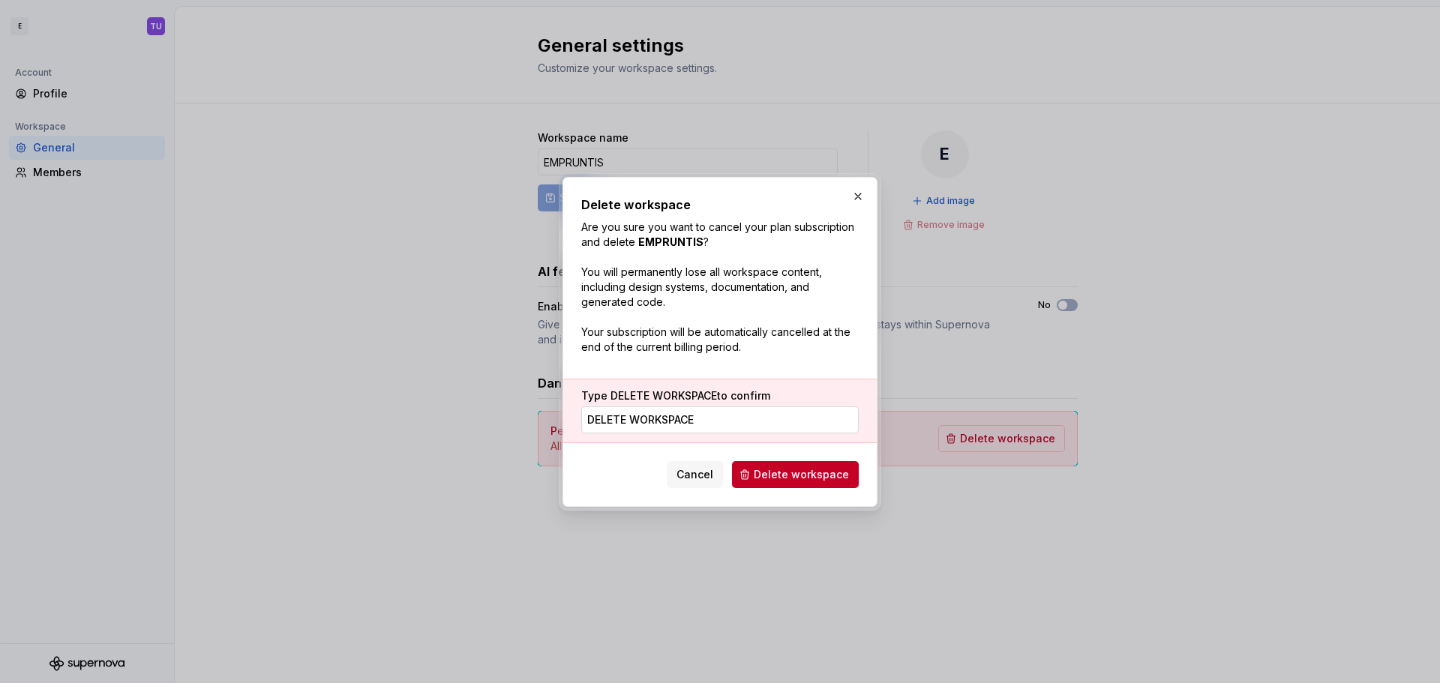
type input "DELETE WORKSPACE"
click at [822, 478] on span "Delete workspace" at bounding box center [801, 474] width 95 height 15
